Goal: Navigation & Orientation: Find specific page/section

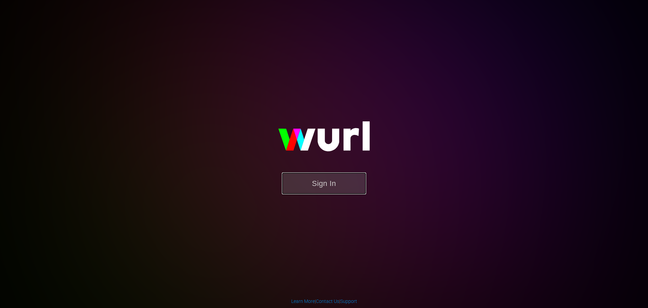
click at [306, 185] on button "Sign In" at bounding box center [324, 183] width 84 height 22
click at [355, 177] on button "Sign In" at bounding box center [324, 183] width 84 height 22
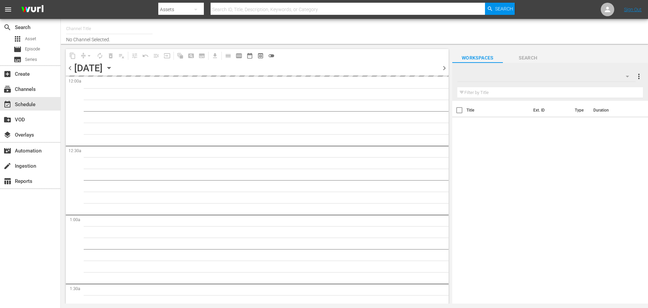
type input "Netzkino (1588)"
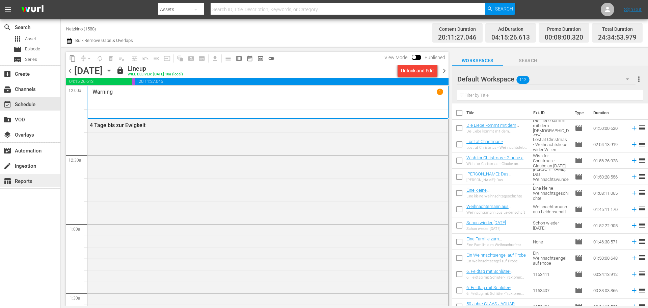
click at [16, 183] on div "table_chart Reports" at bounding box center [19, 180] width 38 height 6
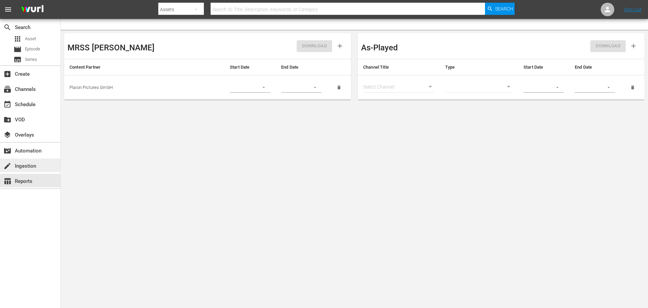
click at [24, 164] on div "create Ingestion" at bounding box center [19, 165] width 38 height 6
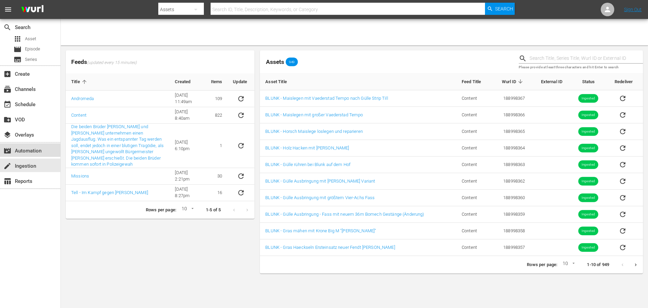
click at [28, 148] on div "movie_filter Automation" at bounding box center [19, 150] width 38 height 6
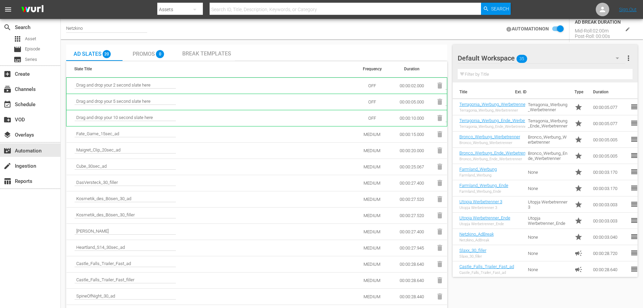
click at [31, 141] on div "layers Overlays" at bounding box center [30, 134] width 60 height 15
click at [36, 136] on div "layers Overlays" at bounding box center [19, 134] width 38 height 6
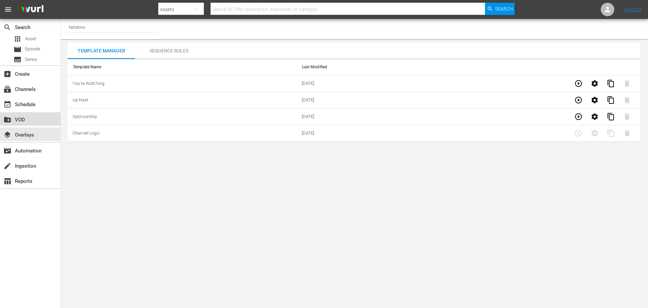
click at [22, 115] on div "create_new_folder VOD" at bounding box center [30, 119] width 60 height 14
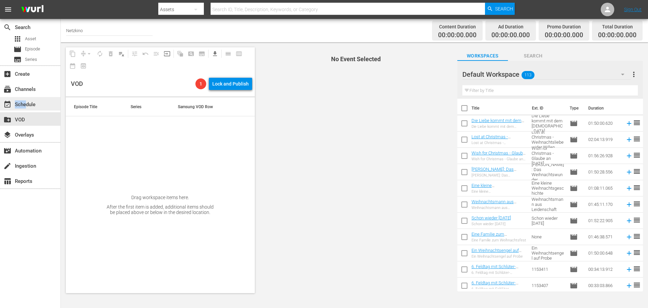
click at [25, 101] on div "event_available Schedule" at bounding box center [19, 103] width 38 height 6
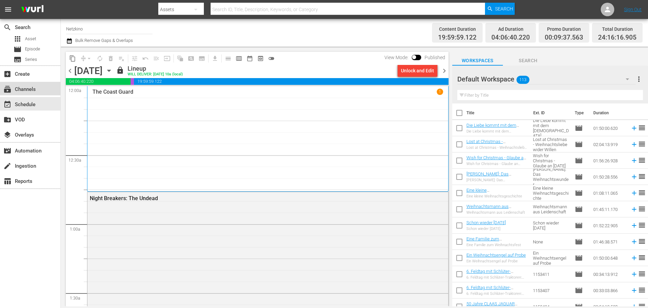
click at [36, 87] on div "subscriptions Channels" at bounding box center [19, 88] width 38 height 6
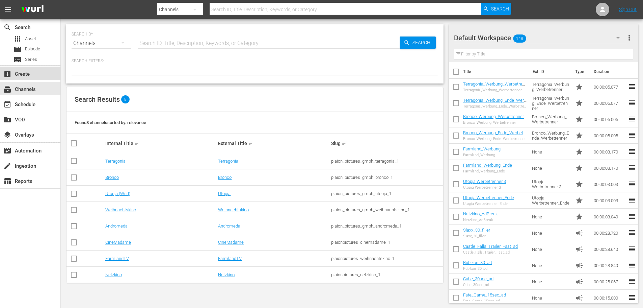
click at [38, 71] on div "add_box Create" at bounding box center [30, 74] width 60 height 14
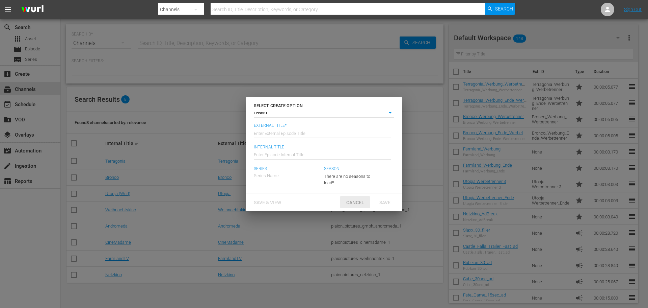
click at [358, 203] on span "Cancel" at bounding box center [355, 202] width 29 height 5
